Goal: Task Accomplishment & Management: Manage account settings

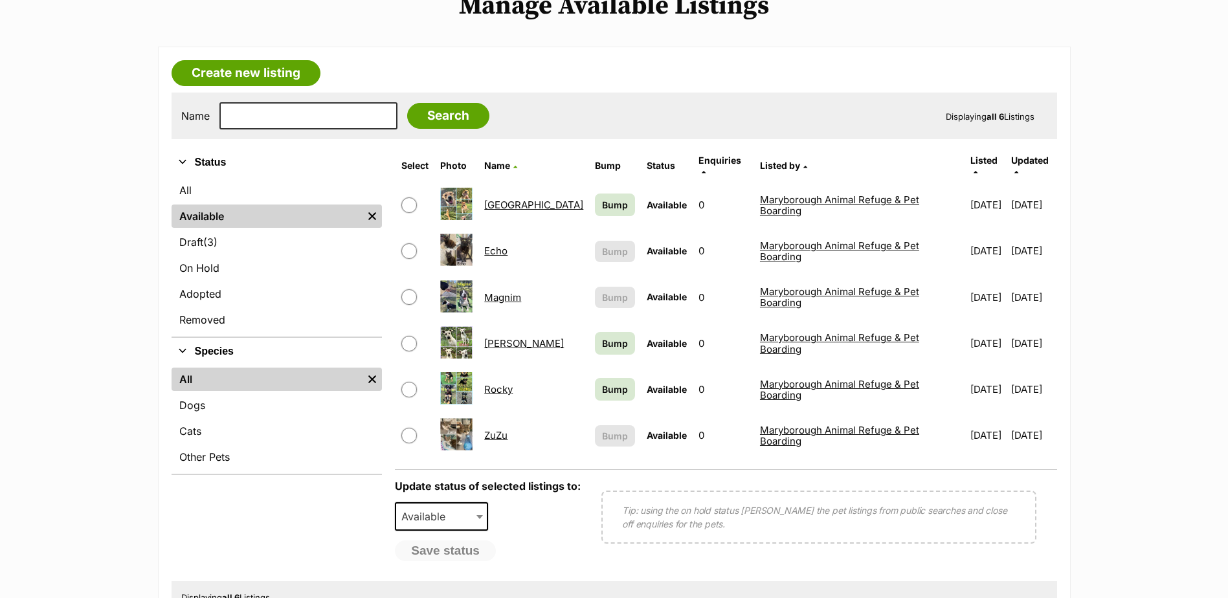
click at [415, 289] on input "checkbox" at bounding box center [409, 297] width 16 height 16
checkbox input "true"
click at [429, 511] on span "Available" at bounding box center [427, 517] width 62 height 18
select select "rehomed"
click at [447, 550] on button "Save status" at bounding box center [446, 552] width 102 height 22
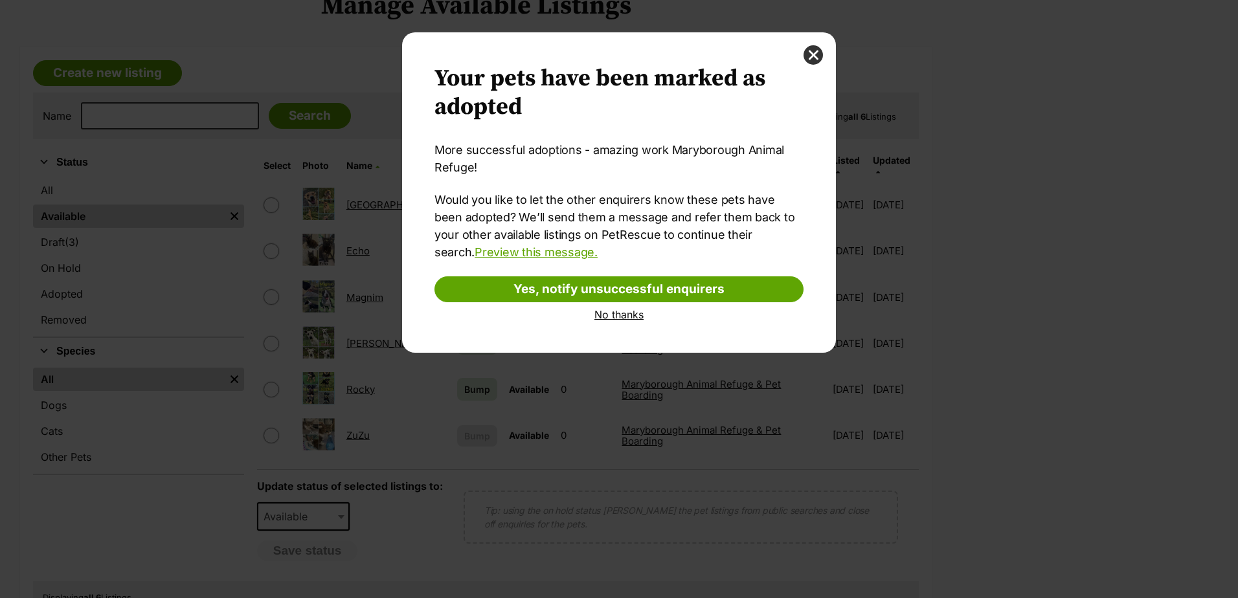
click at [605, 315] on link "No thanks" at bounding box center [618, 315] width 369 height 12
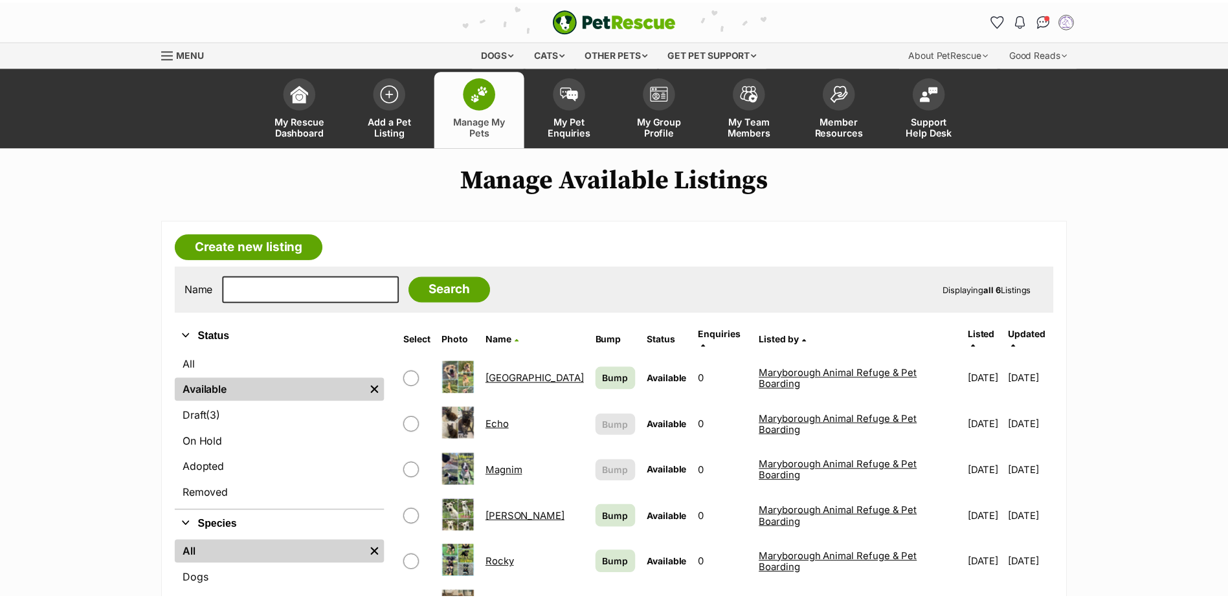
scroll to position [174, 0]
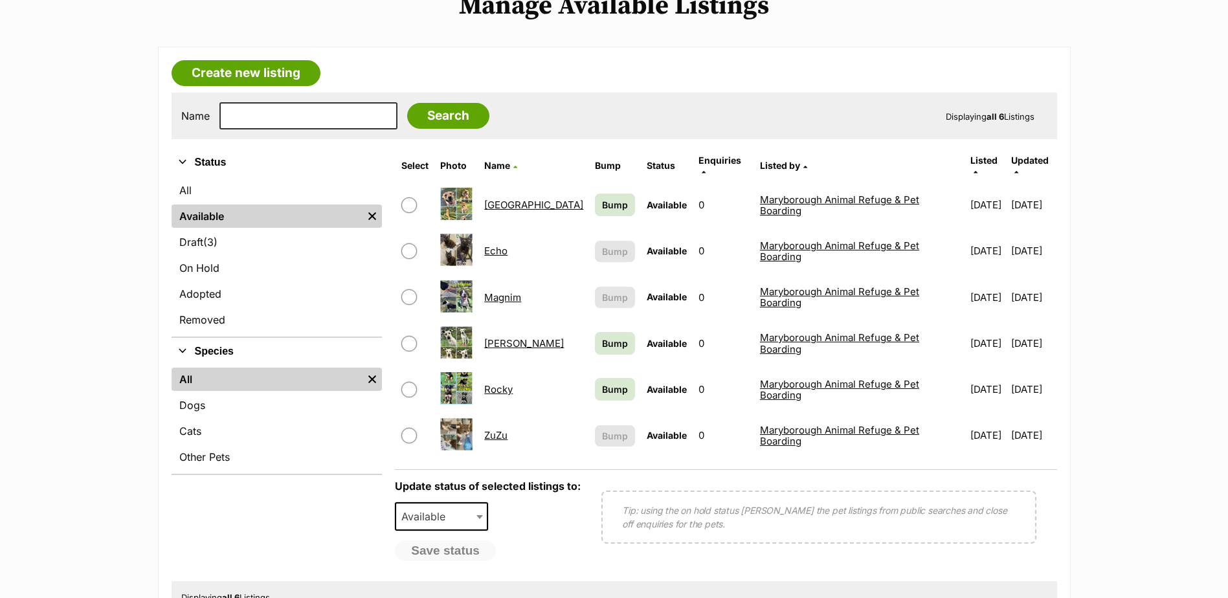
click at [410, 289] on input "checkbox" at bounding box center [409, 297] width 16 height 16
checkbox input "true"
click at [458, 508] on span "Available" at bounding box center [427, 517] width 62 height 18
select select "rehomed"
click at [457, 541] on button "Save status" at bounding box center [446, 552] width 102 height 22
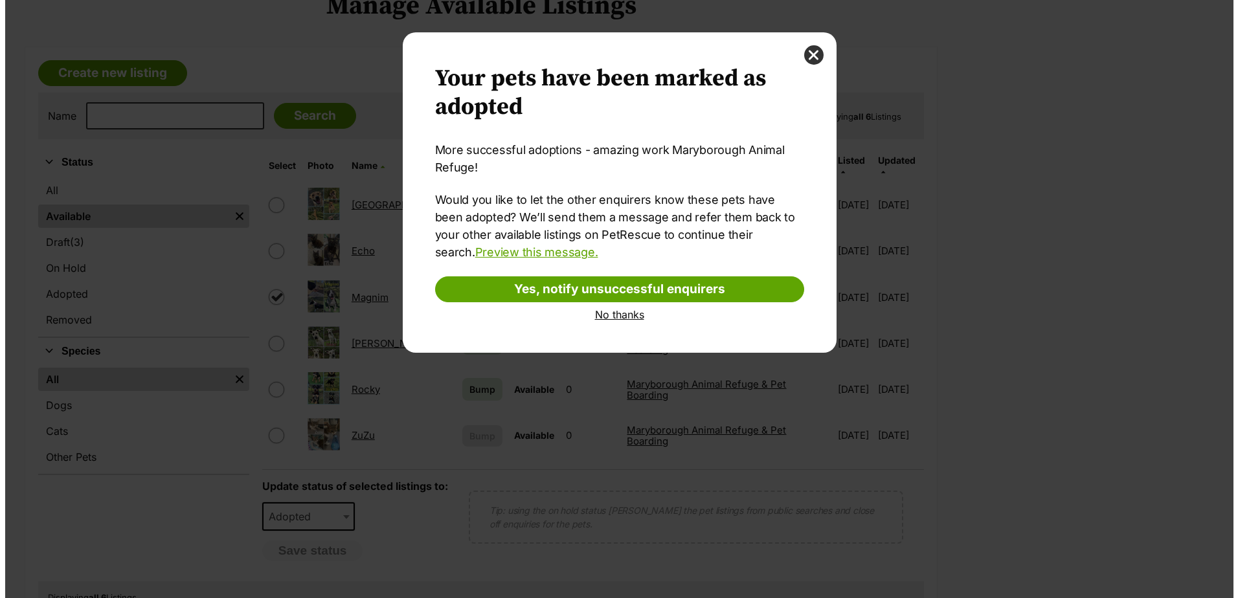
scroll to position [0, 0]
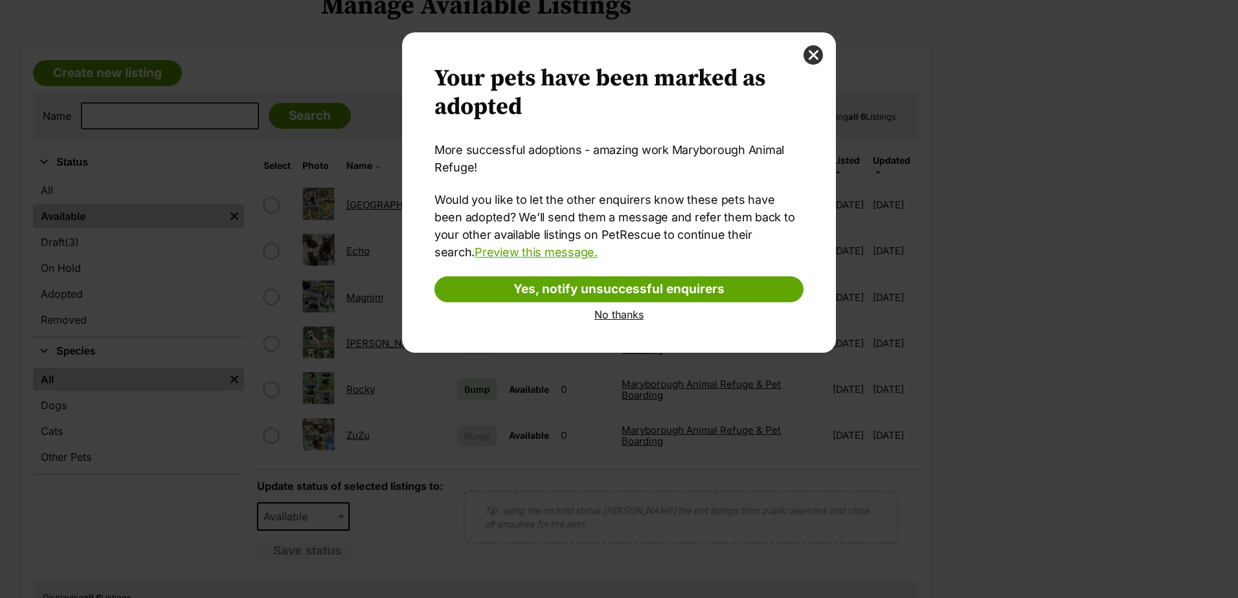
click at [629, 313] on link "No thanks" at bounding box center [618, 315] width 369 height 12
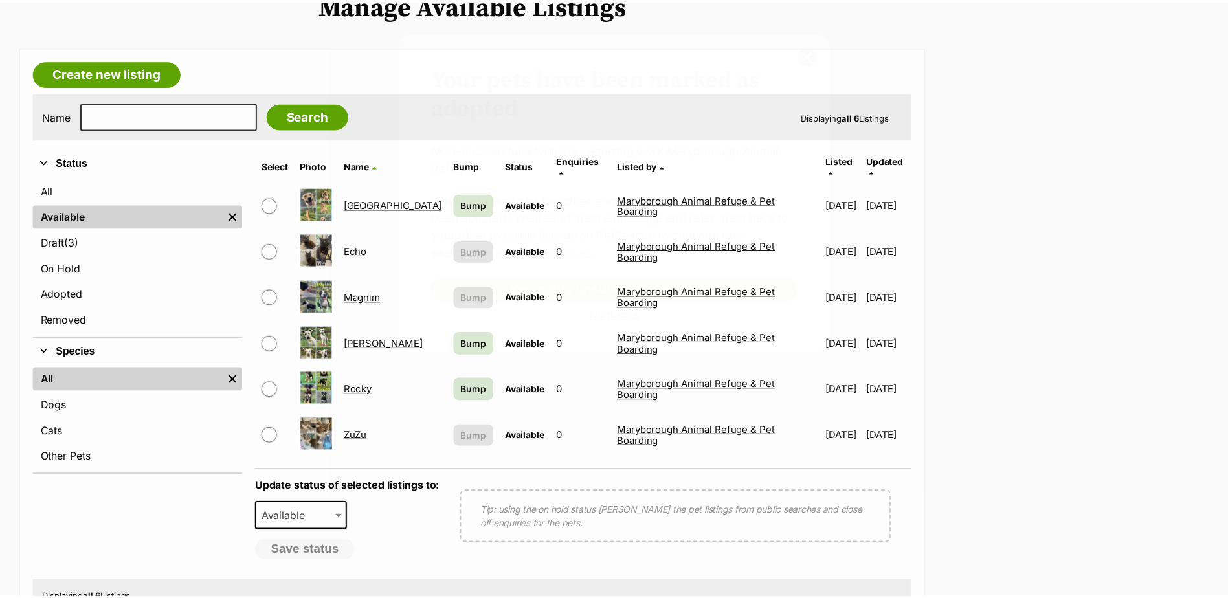
scroll to position [174, 0]
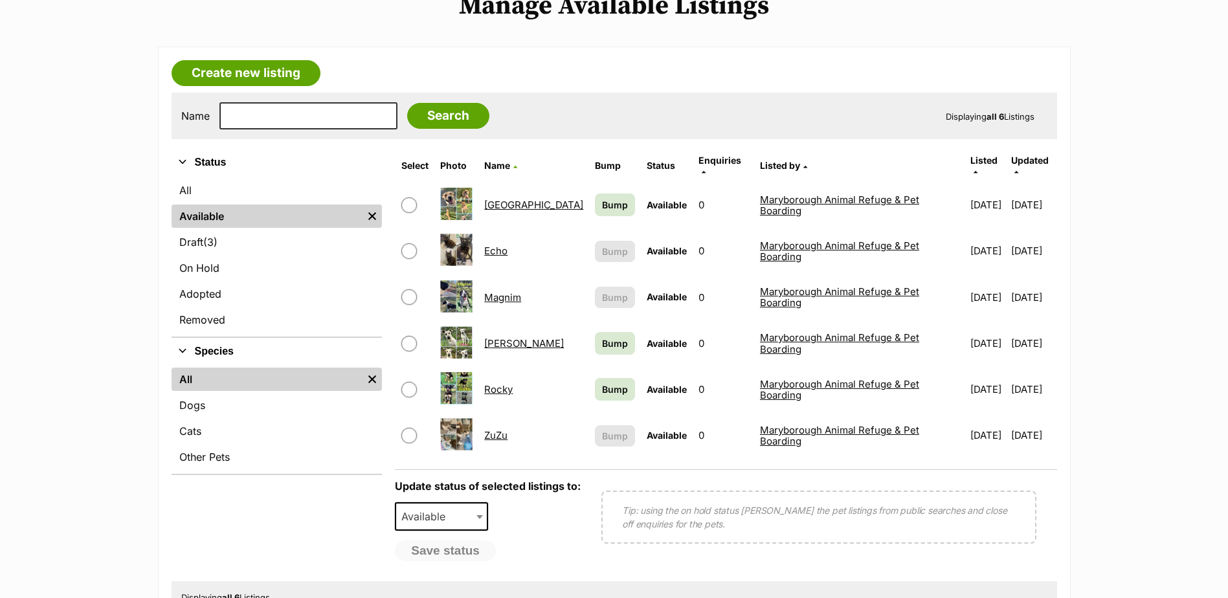
click at [409, 293] on input "checkbox" at bounding box center [409, 297] width 16 height 16
checkbox input "true"
click at [453, 512] on span "Available" at bounding box center [427, 517] width 62 height 18
select select "rehomed"
click at [441, 541] on button "Save status" at bounding box center [446, 552] width 102 height 22
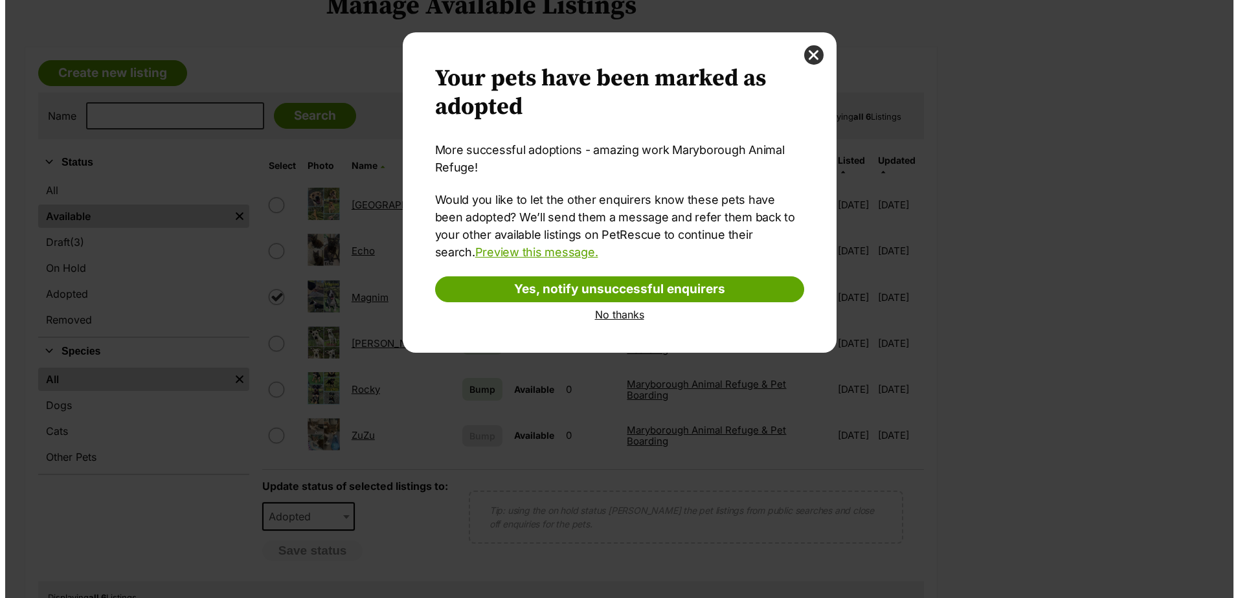
scroll to position [0, 0]
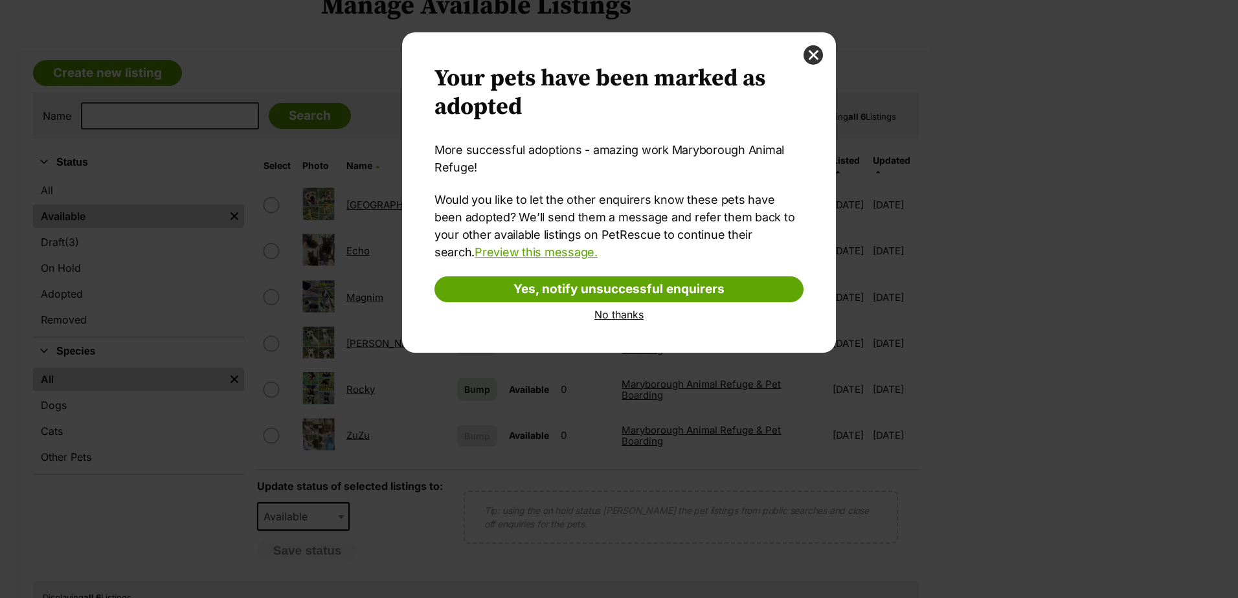
click at [631, 321] on div "Your pet has been marked as adopted Another successful adoption - amazing work …" at bounding box center [619, 192] width 434 height 320
click at [625, 316] on link "No thanks" at bounding box center [618, 315] width 369 height 12
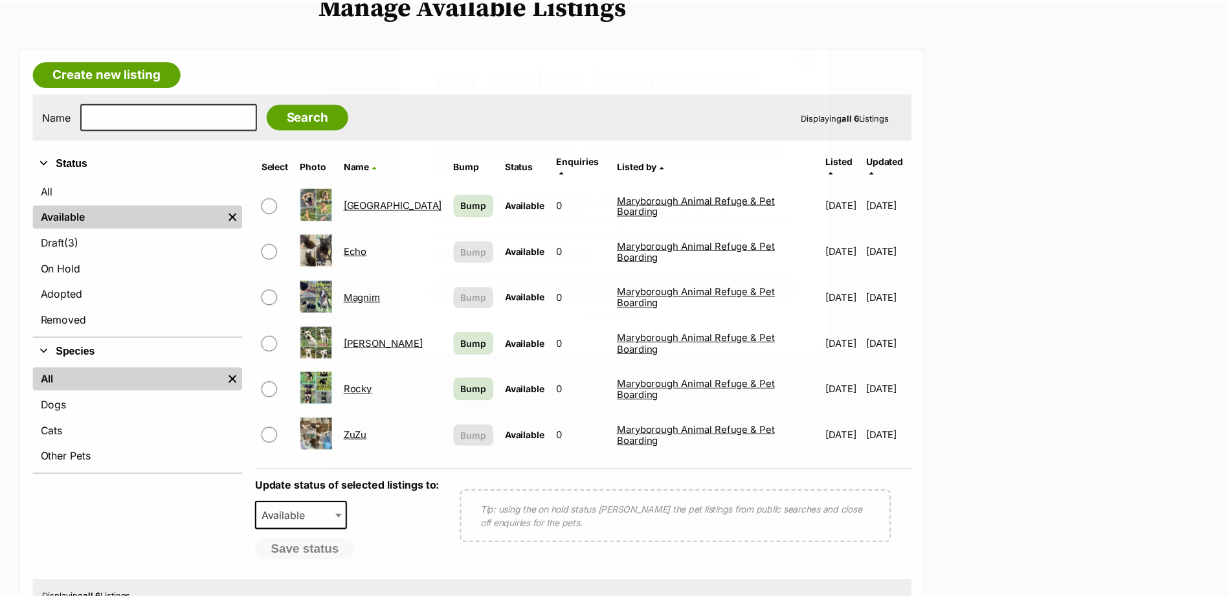
scroll to position [174, 0]
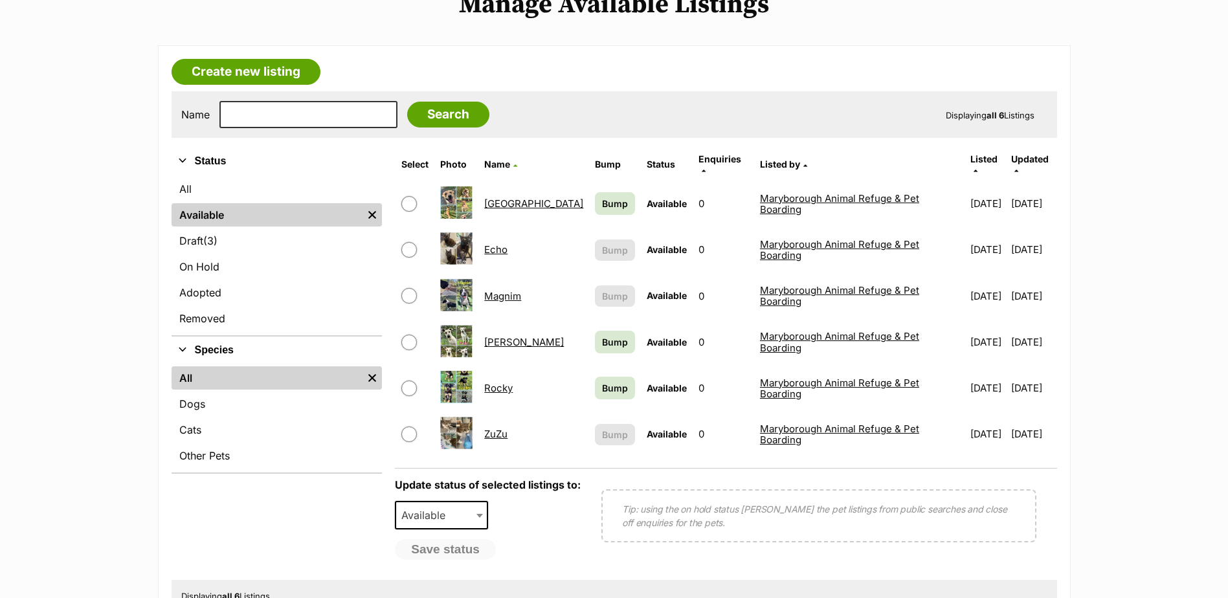
click at [407, 289] on input "checkbox" at bounding box center [409, 296] width 16 height 16
checkbox input "true"
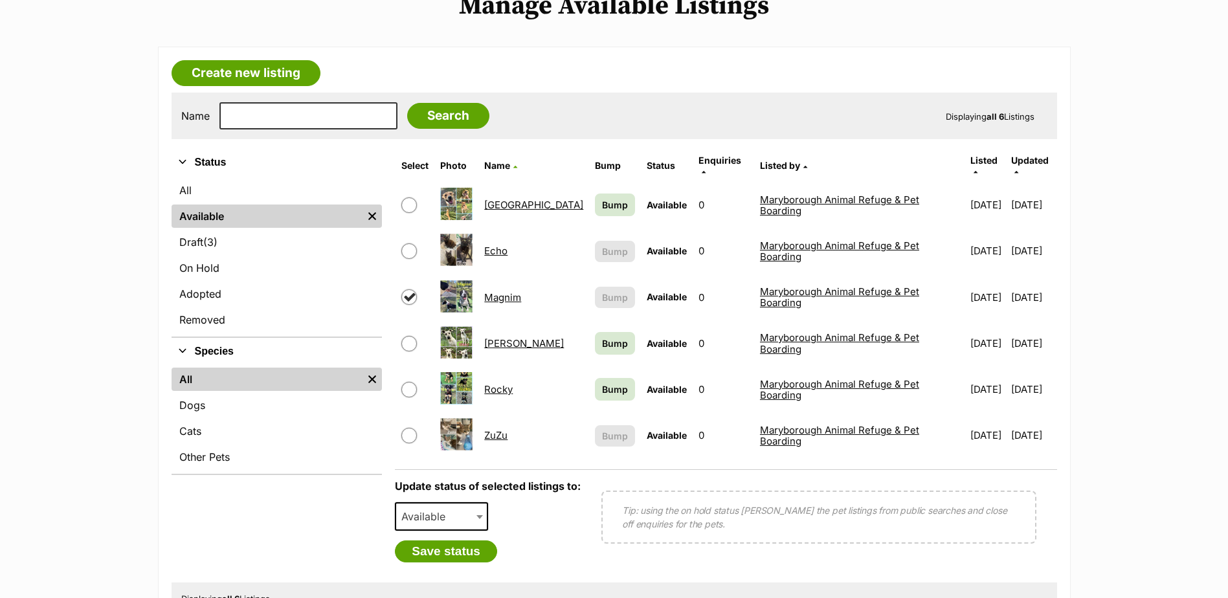
click at [465, 512] on span "Available" at bounding box center [441, 516] width 93 height 28
select select "rehomed"
click at [443, 541] on button "Save status" at bounding box center [446, 552] width 102 height 22
